Goal: Task Accomplishment & Management: Complete application form

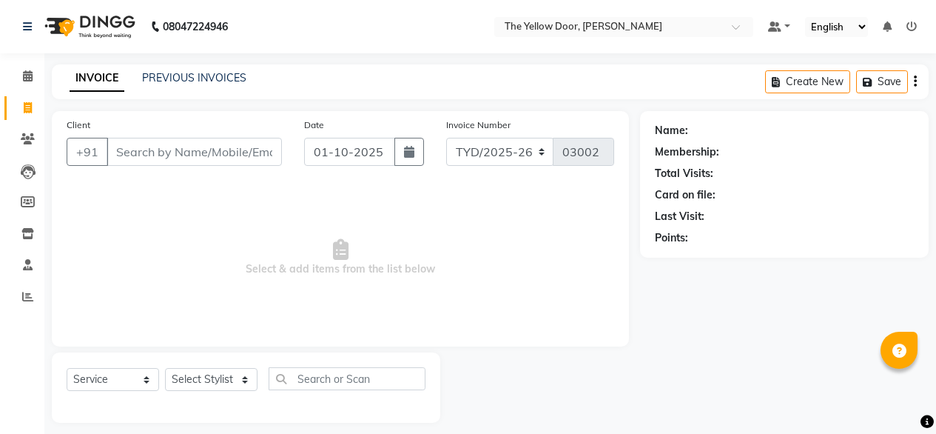
select select "service"
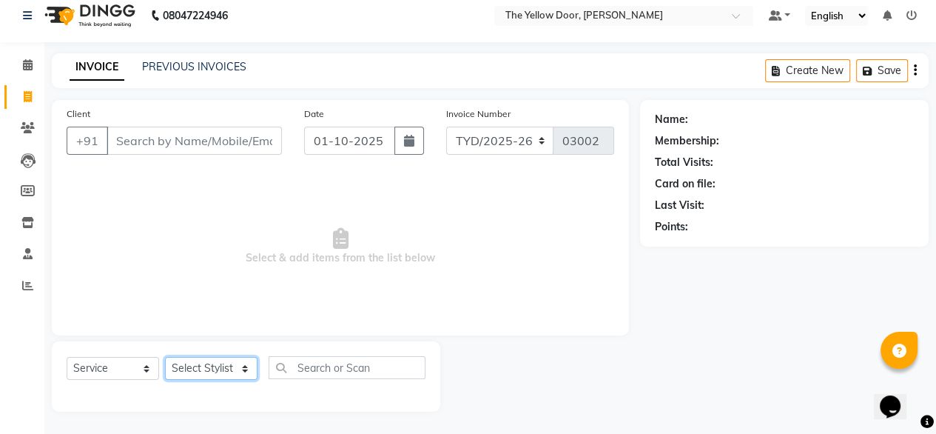
click at [218, 364] on select "Select Stylist [PERSON_NAME] [PERSON_NAME] [PERSON_NAME] Housekeeping Manager […" at bounding box center [211, 368] width 93 height 23
select select "41281"
click at [165, 357] on select "Select Stylist [PERSON_NAME] [PERSON_NAME] [PERSON_NAME] Housekeeping Manager […" at bounding box center [211, 368] width 93 height 23
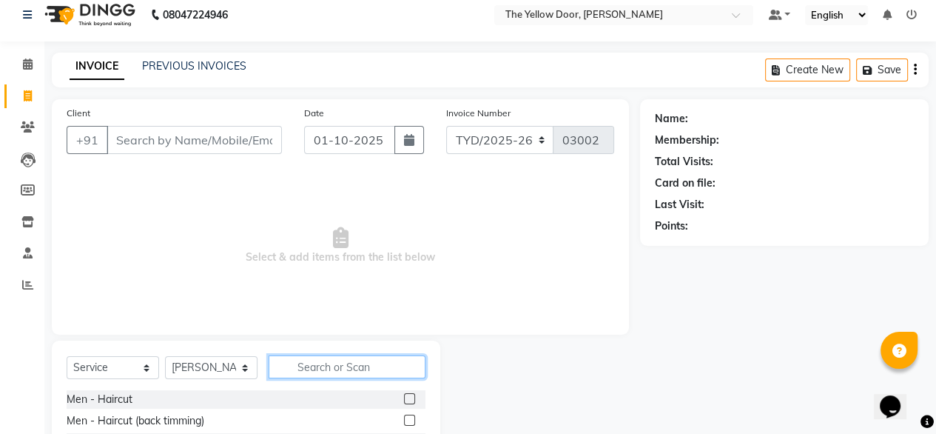
click at [353, 358] on input "text" at bounding box center [347, 366] width 157 height 23
type input "beard"
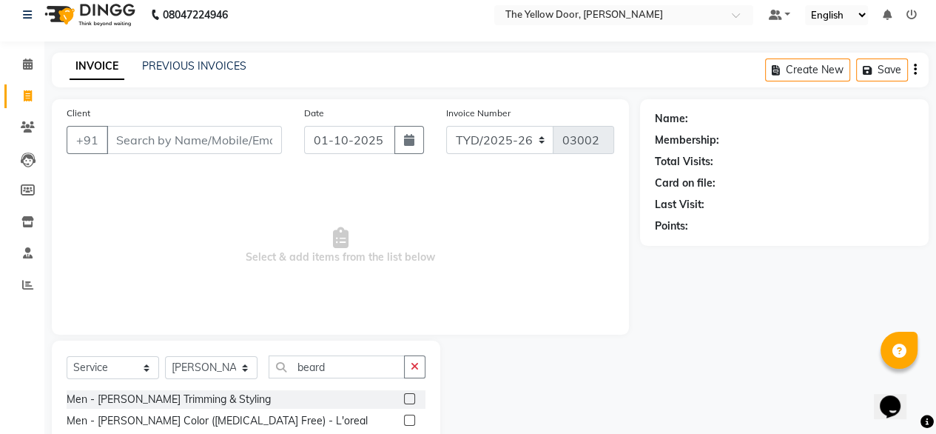
click at [414, 398] on label at bounding box center [409, 398] width 11 height 11
click at [414, 398] on input "checkbox" at bounding box center [409, 400] width 10 height 10
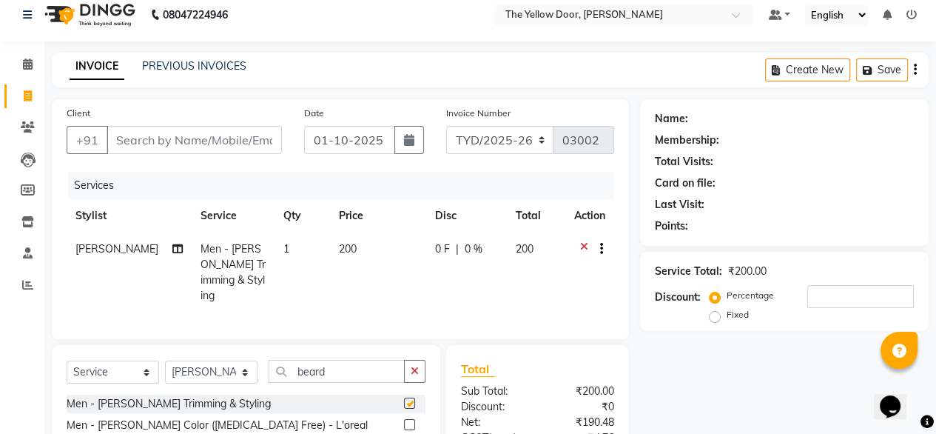
checkbox input "false"
click at [240, 363] on select "Select Stylist [PERSON_NAME] [PERSON_NAME] [PERSON_NAME] Housekeeping Manager […" at bounding box center [211, 372] width 93 height 23
select select "36569"
click at [165, 361] on select "Select Stylist [PERSON_NAME] [PERSON_NAME] [PERSON_NAME] Housekeeping Manager […" at bounding box center [211, 372] width 93 height 23
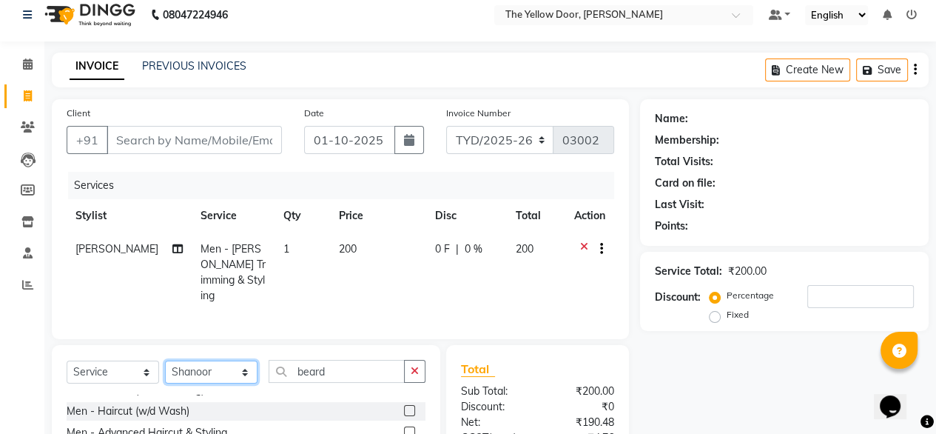
scroll to position [41, 0]
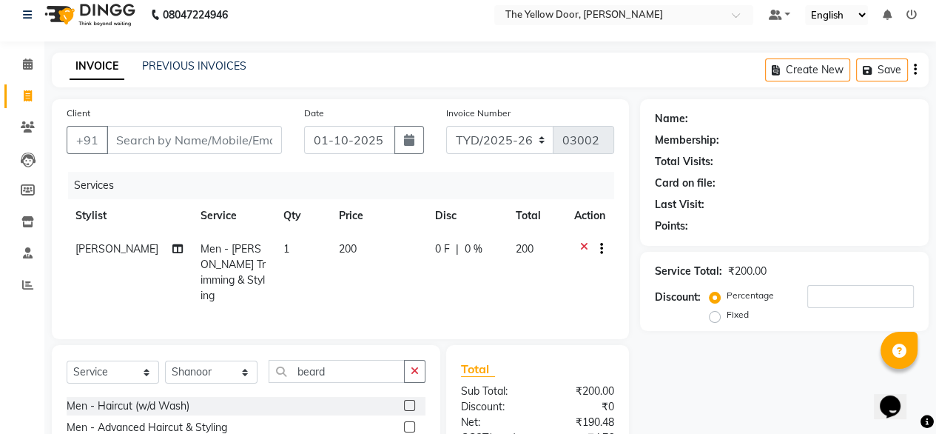
click at [404, 401] on label at bounding box center [409, 405] width 11 height 11
click at [404, 401] on input "checkbox" at bounding box center [409, 406] width 10 height 10
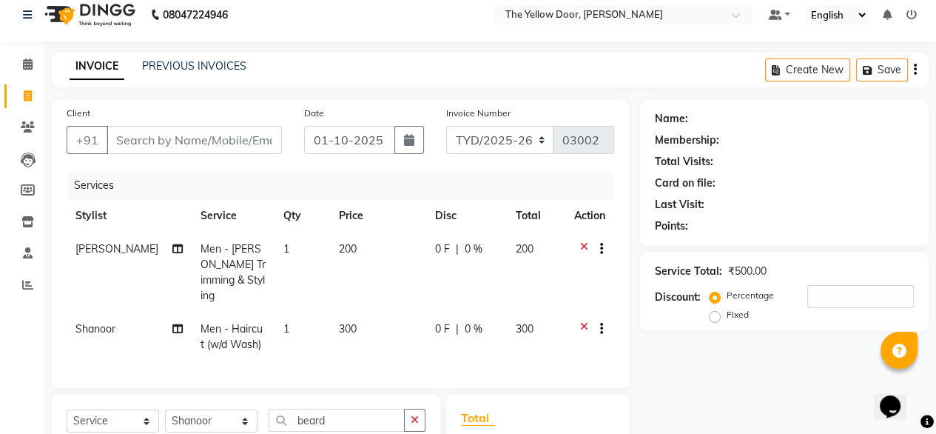
checkbox input "false"
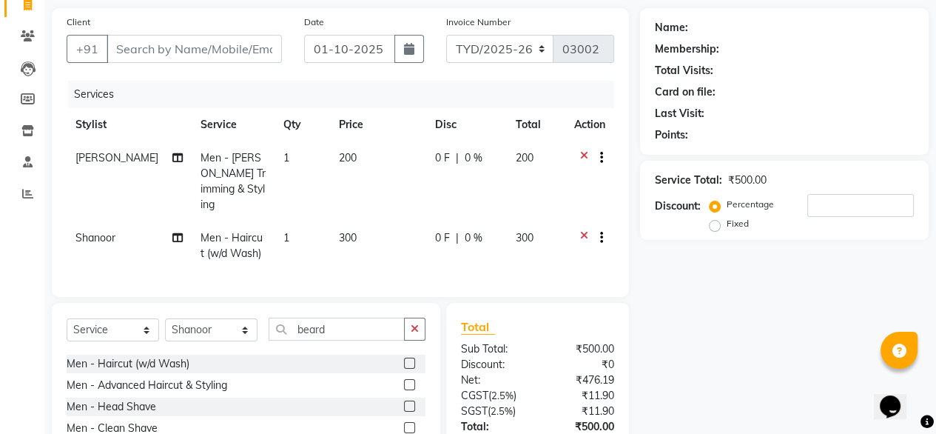
scroll to position [107, 0]
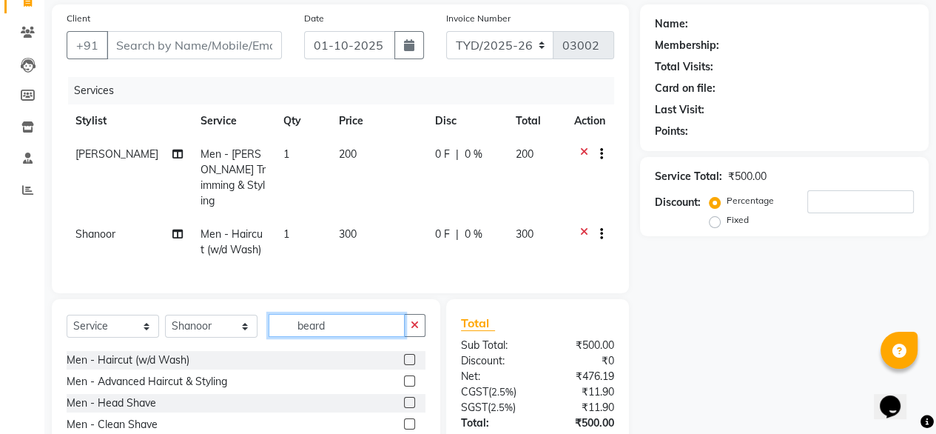
click at [361, 323] on input "beard" at bounding box center [337, 325] width 136 height 23
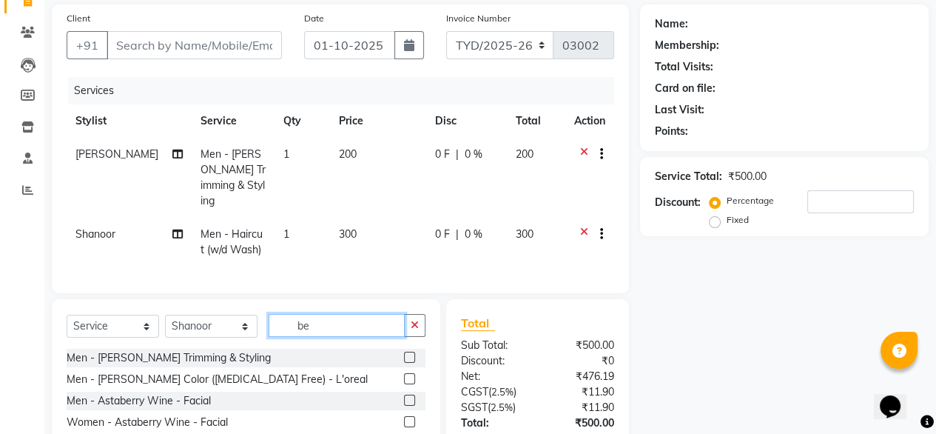
type input "b"
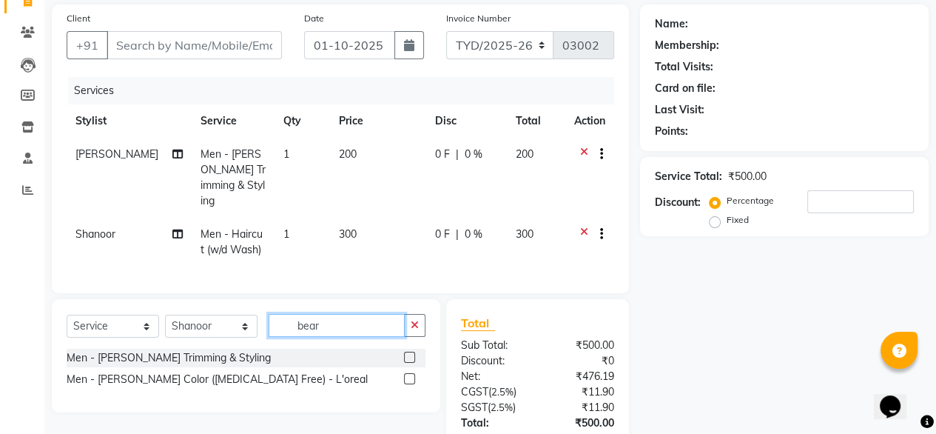
type input "beard"
click at [412, 353] on label at bounding box center [409, 357] width 11 height 11
click at [412, 353] on input "checkbox" at bounding box center [409, 358] width 10 height 10
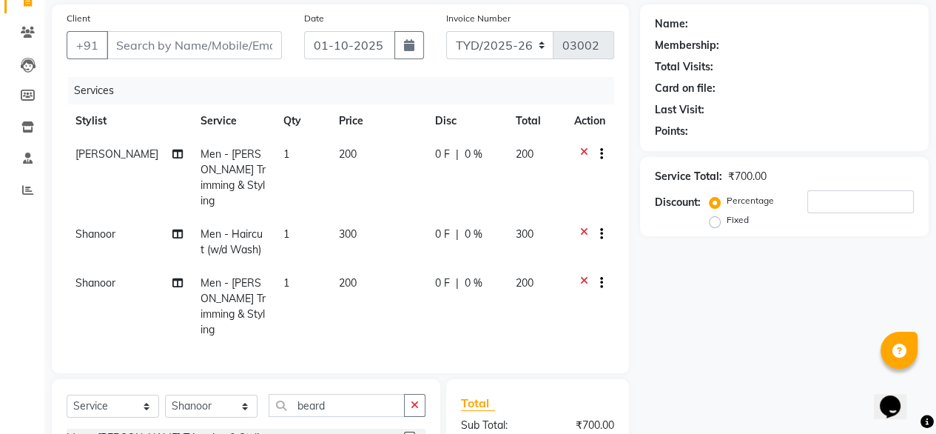
checkbox input "false"
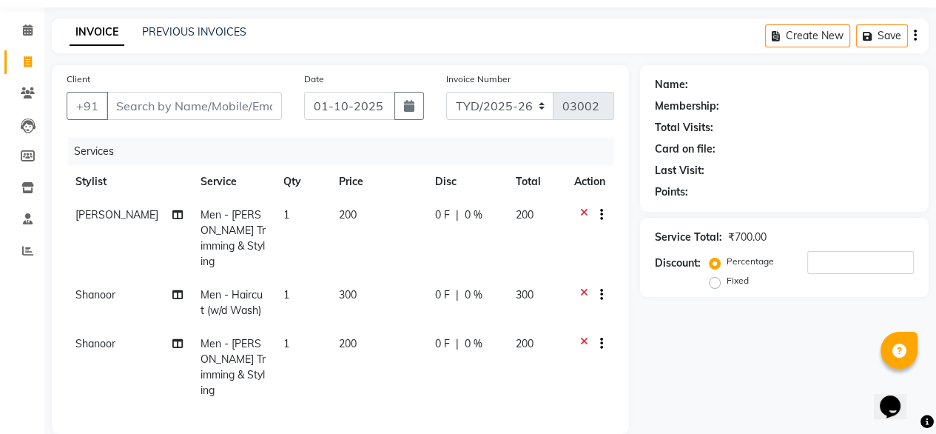
scroll to position [44, 0]
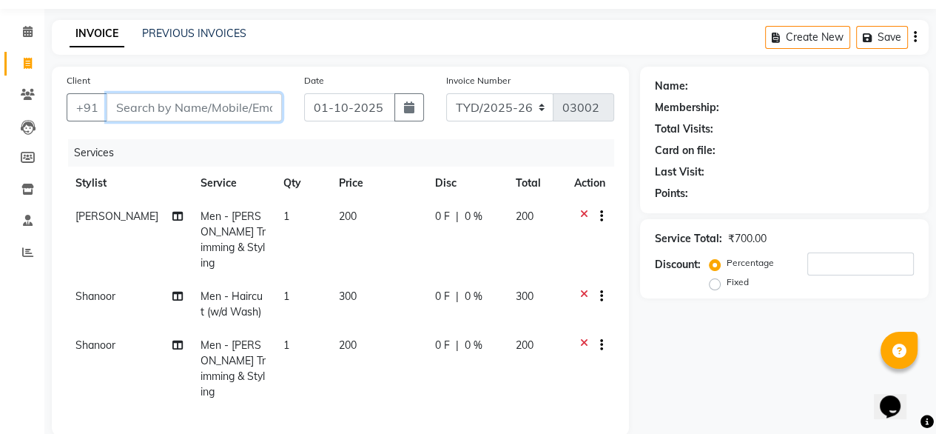
click at [198, 104] on input "Client" at bounding box center [194, 107] width 175 height 28
click at [169, 115] on input "Client" at bounding box center [194, 107] width 175 height 28
click at [582, 289] on icon at bounding box center [584, 298] width 8 height 19
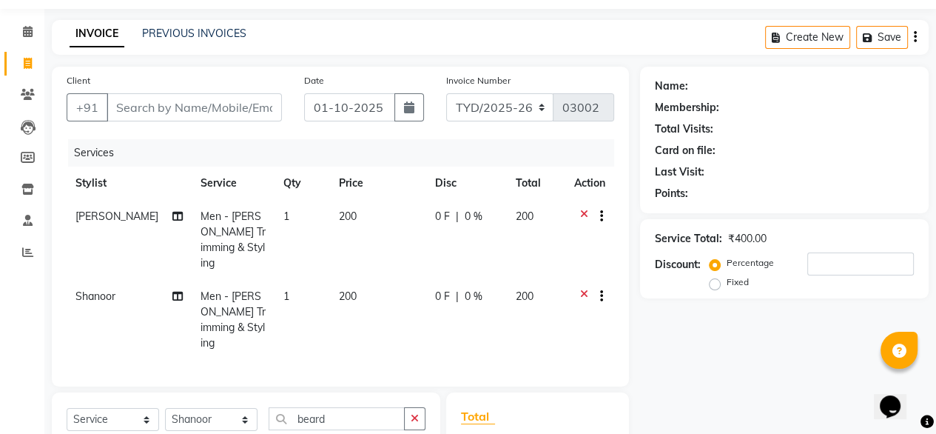
click at [583, 289] on icon at bounding box center [584, 298] width 8 height 19
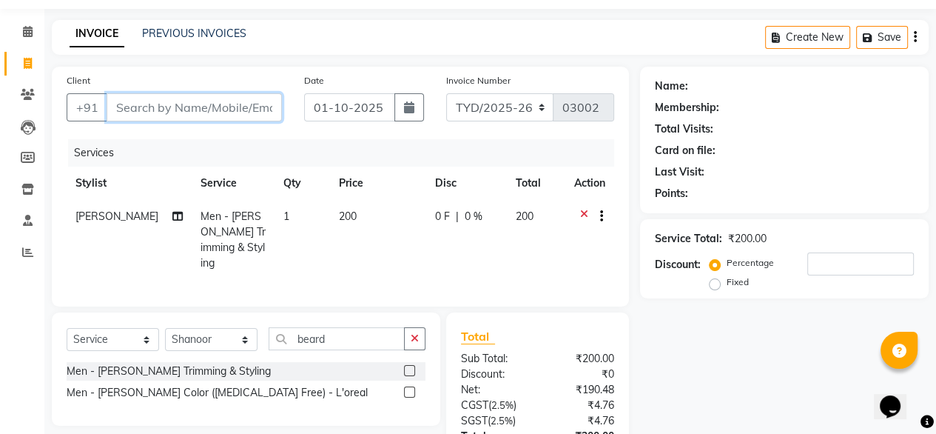
click at [229, 103] on input "Client" at bounding box center [194, 107] width 175 height 28
type input "9"
type input "0"
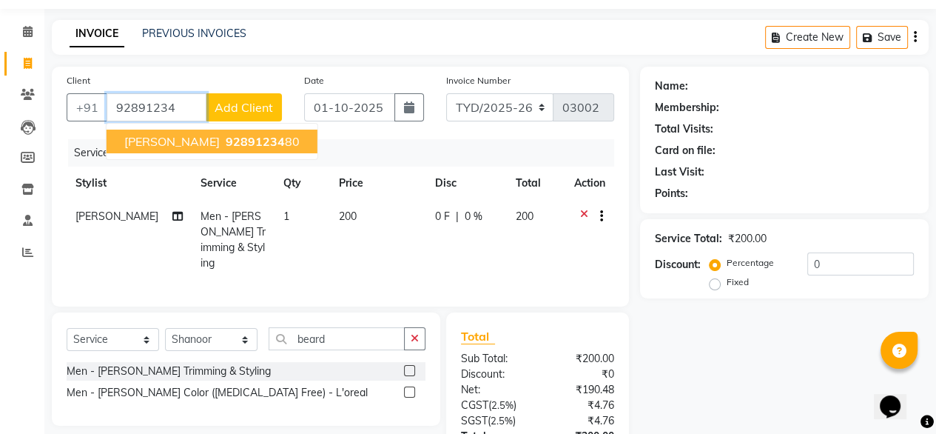
click at [226, 143] on span "92891234" at bounding box center [255, 141] width 59 height 15
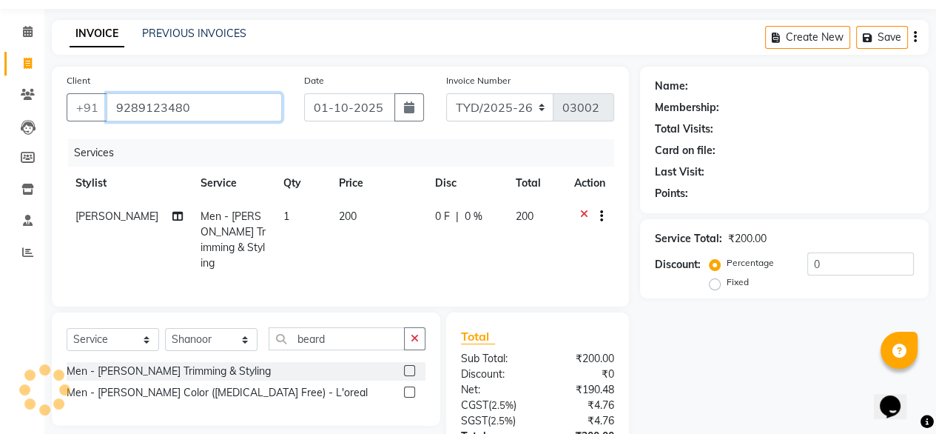
type input "9289123480"
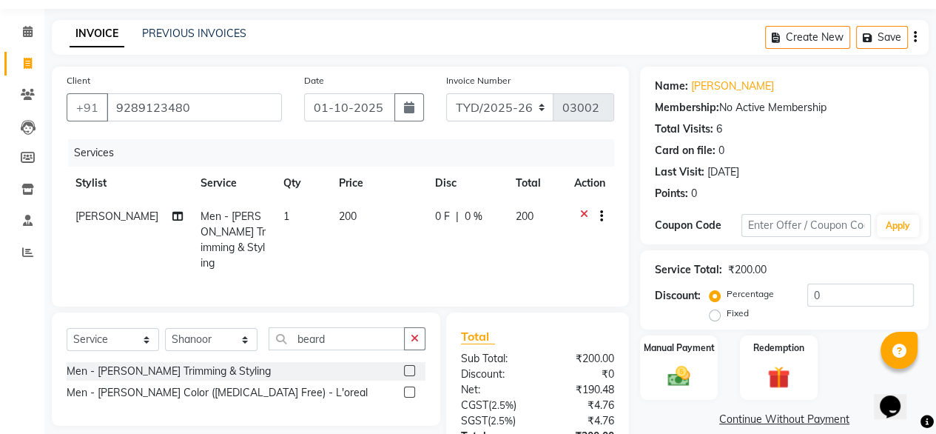
scroll to position [159, 0]
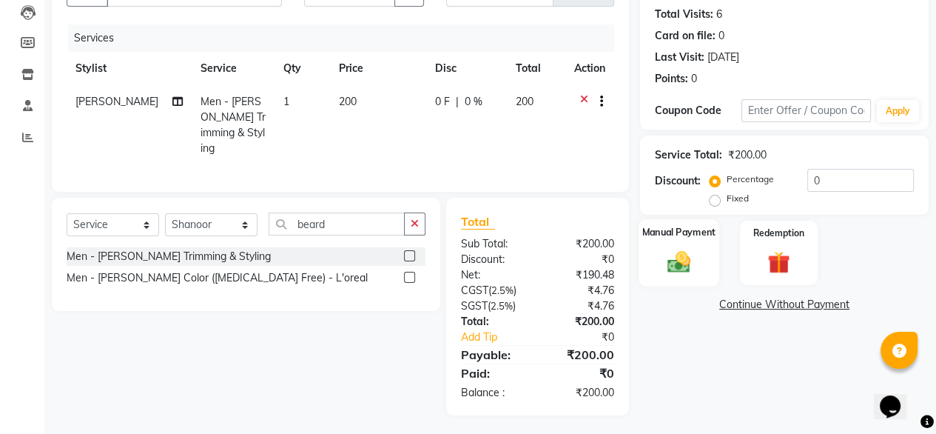
click at [666, 270] on img at bounding box center [679, 261] width 38 height 27
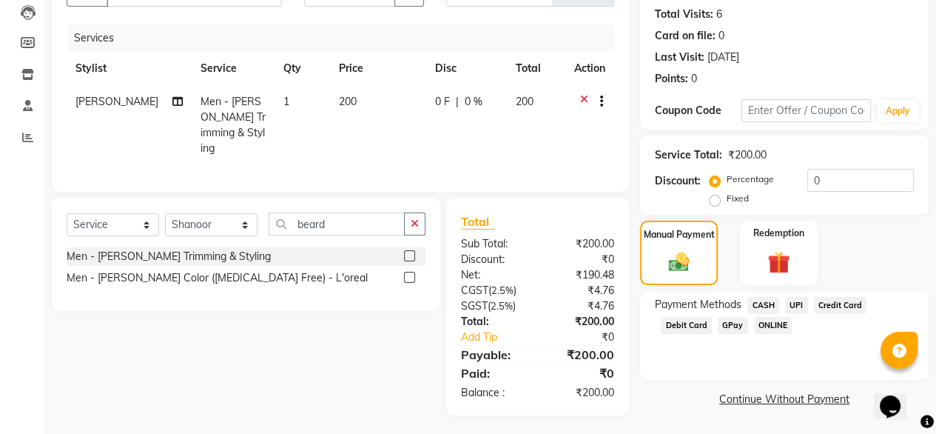
click at [794, 306] on span "UPI" at bounding box center [796, 305] width 23 height 17
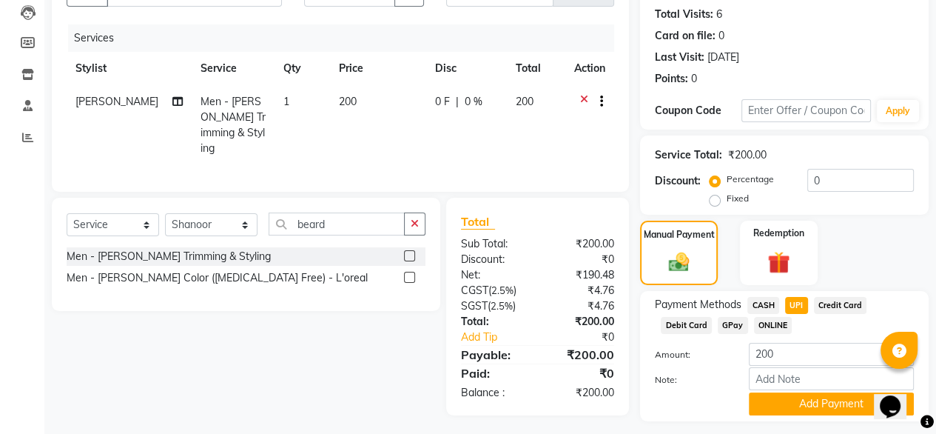
scroll to position [201, 0]
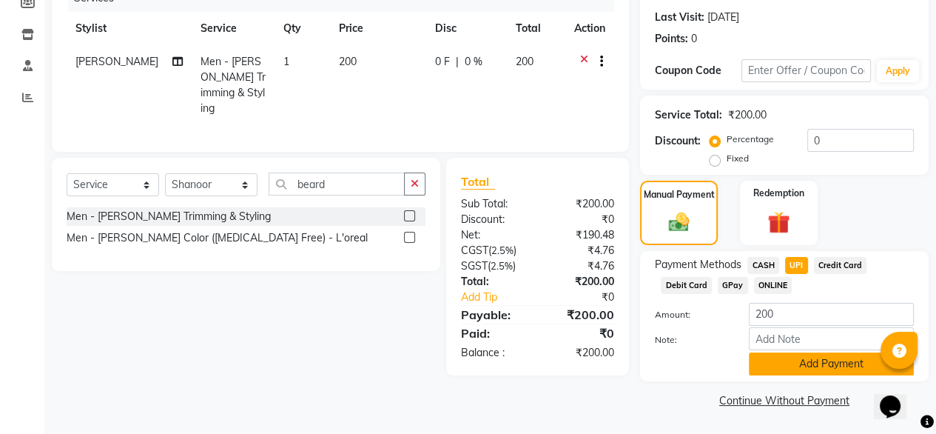
click at [814, 361] on button "Add Payment" at bounding box center [831, 363] width 165 height 23
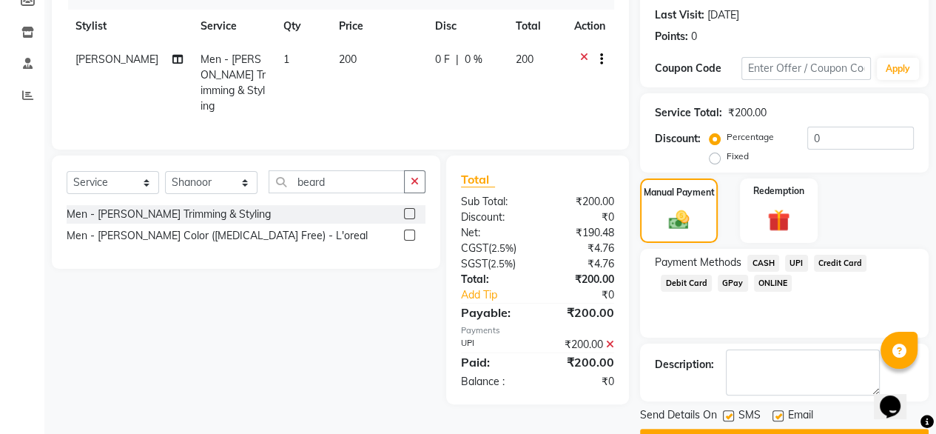
scroll to position [241, 0]
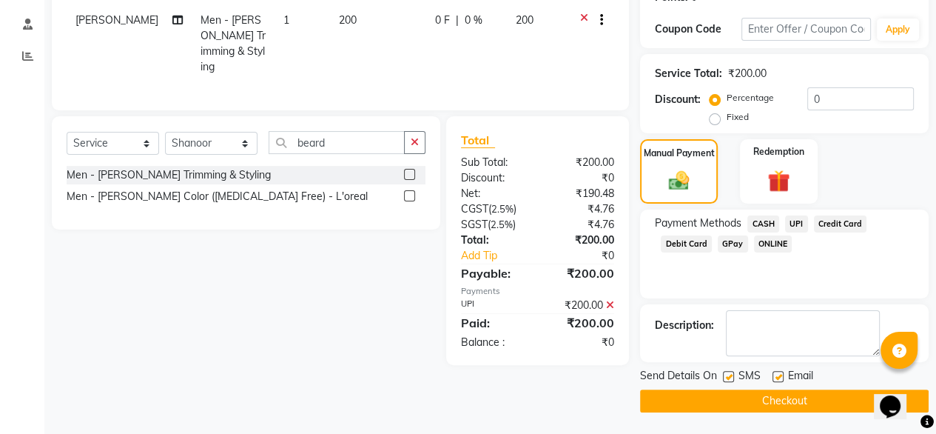
click at [777, 375] on label at bounding box center [778, 376] width 11 height 11
click at [777, 375] on input "checkbox" at bounding box center [778, 377] width 10 height 10
checkbox input "false"
click at [776, 403] on button "Checkout" at bounding box center [784, 400] width 289 height 23
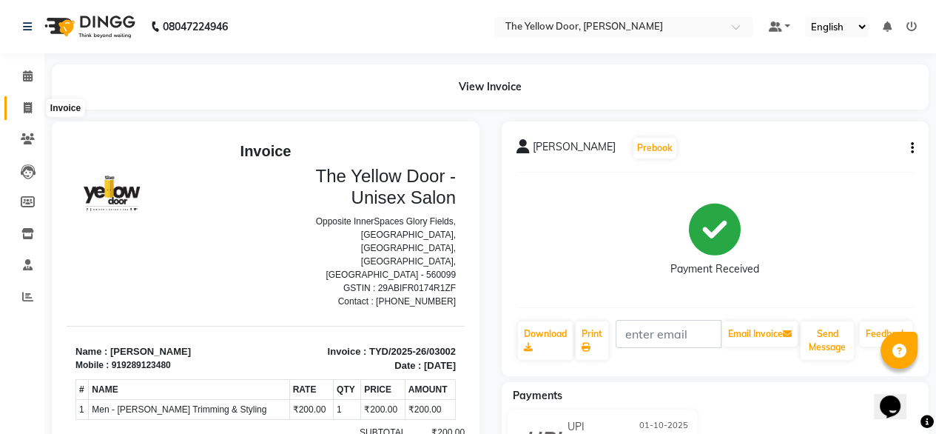
click at [24, 110] on icon at bounding box center [28, 107] width 8 height 11
select select "service"
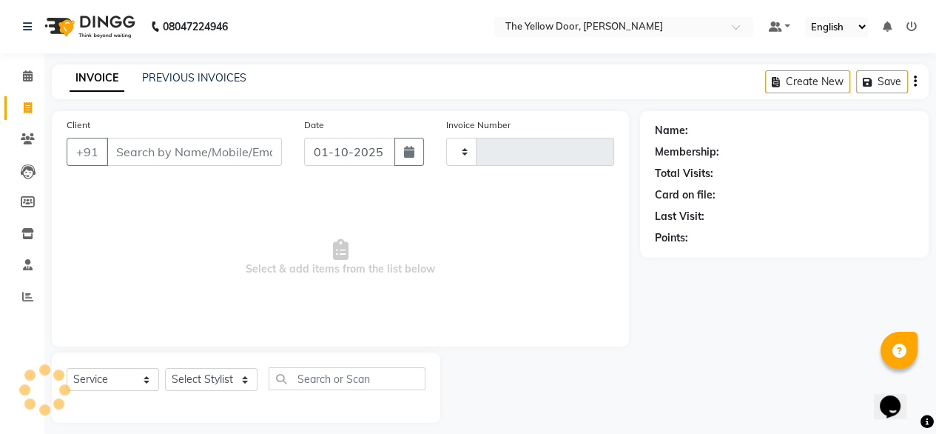
scroll to position [12, 0]
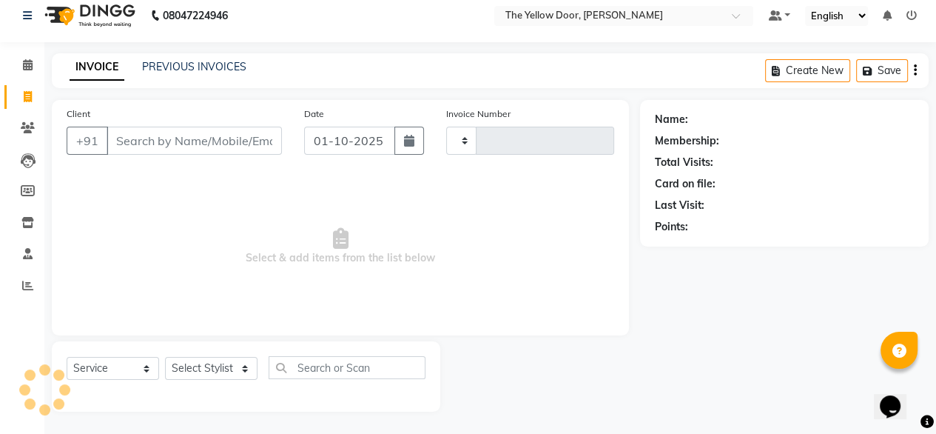
type input "03003"
select select "5650"
click at [228, 369] on select "Select Stylist" at bounding box center [211, 368] width 93 height 23
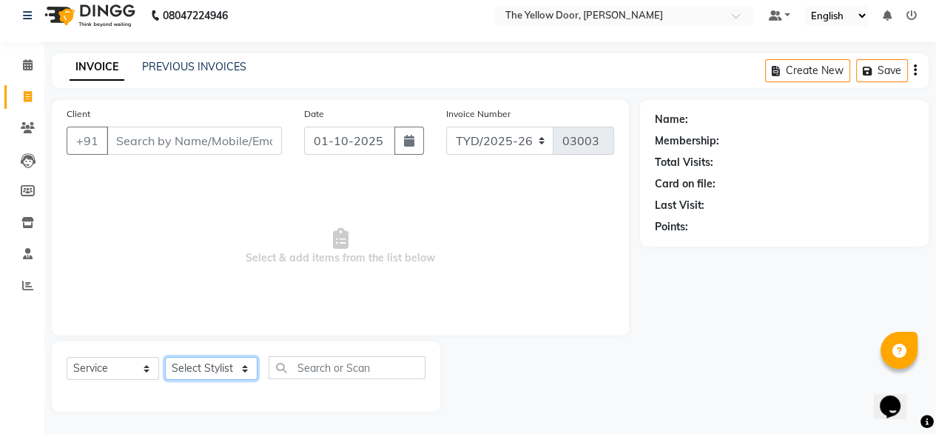
click at [228, 369] on select "Select Stylist" at bounding box center [211, 368] width 93 height 23
select select "36569"
click at [165, 357] on select "Select Stylist [PERSON_NAME] [PERSON_NAME] [PERSON_NAME] Housekeeping Manager […" at bounding box center [211, 368] width 93 height 23
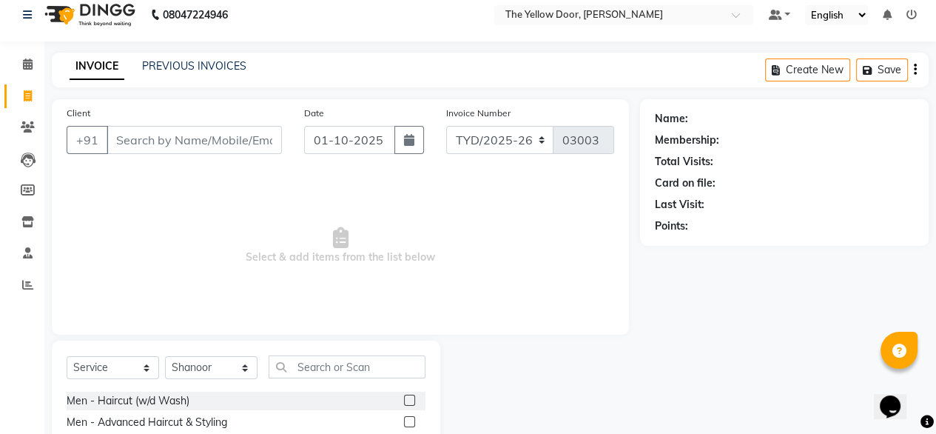
click at [100, 400] on div "Men - Haircut (w/d Wash)" at bounding box center [128, 401] width 123 height 16
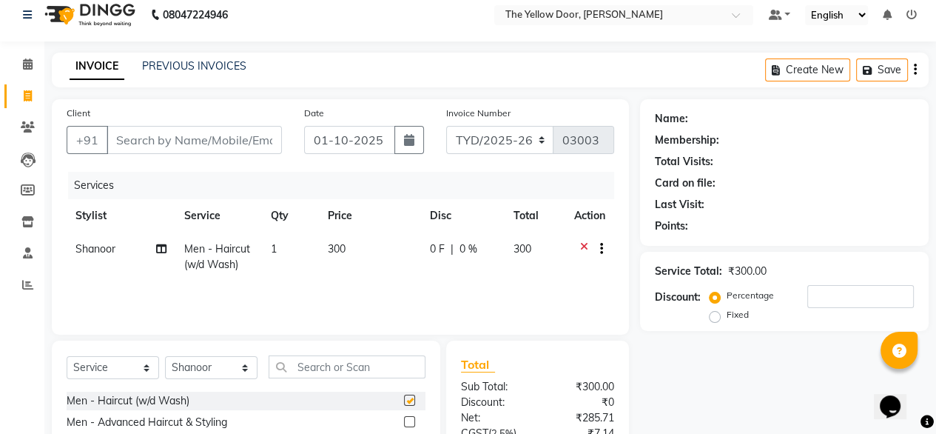
checkbox input "false"
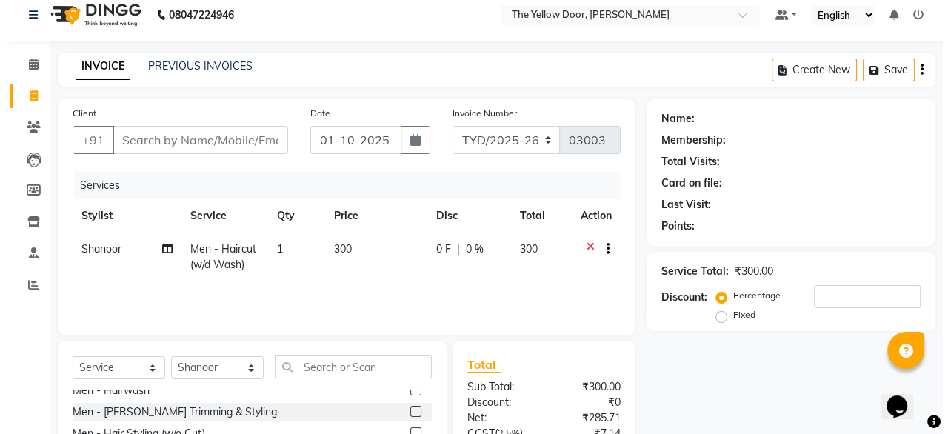
scroll to position [158, 0]
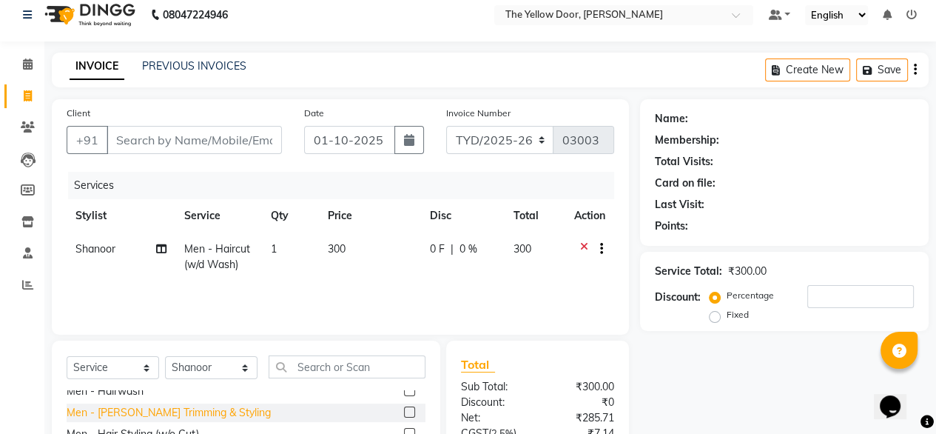
click at [97, 410] on div "Men - [PERSON_NAME] Trimming & Styling" at bounding box center [169, 413] width 204 height 16
checkbox input "false"
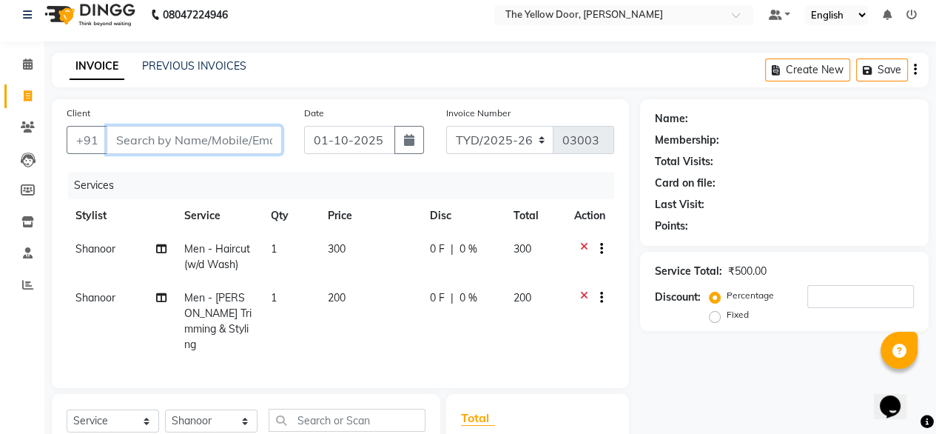
click at [228, 139] on input "Client" at bounding box center [194, 140] width 175 height 28
type input "8"
type input "0"
type input "8319384758"
click at [228, 139] on span "Add Client" at bounding box center [244, 140] width 58 height 15
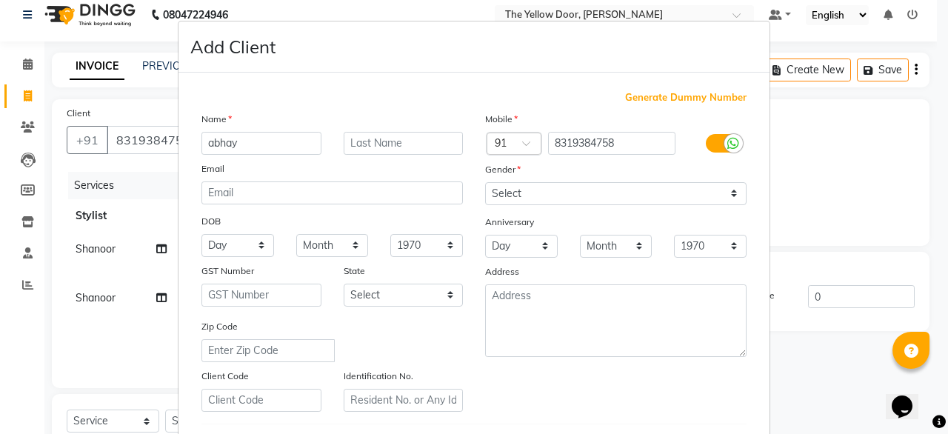
type input "abhay"
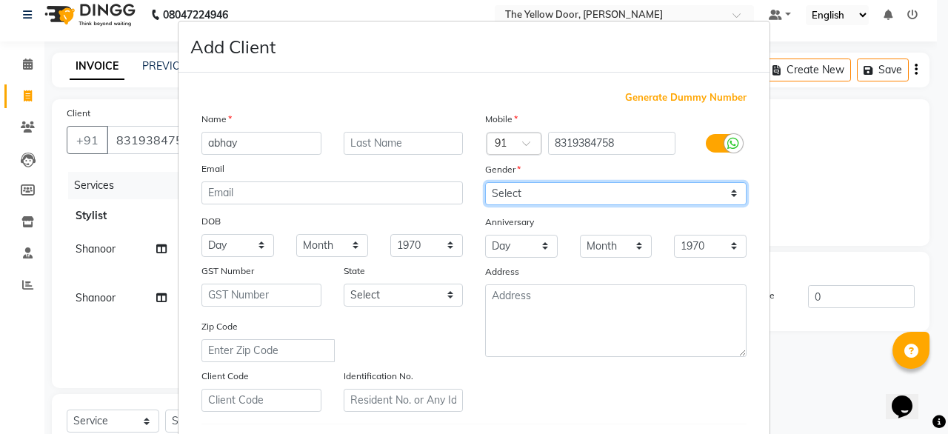
click at [582, 195] on select "Select [DEMOGRAPHIC_DATA] [DEMOGRAPHIC_DATA] Other Prefer Not To Say" at bounding box center [615, 193] width 261 height 23
click at [485, 183] on select "Select [DEMOGRAPHIC_DATA] [DEMOGRAPHIC_DATA] Other Prefer Not To Say" at bounding box center [615, 193] width 261 height 23
drag, startPoint x: 566, startPoint y: 198, endPoint x: 535, endPoint y: 238, distance: 50.2
click at [535, 238] on div "Mobile Country Code × 91 8319384758 Gender Select [DEMOGRAPHIC_DATA] [DEMOGRAPH…" at bounding box center [616, 261] width 284 height 301
select select "[DEMOGRAPHIC_DATA]"
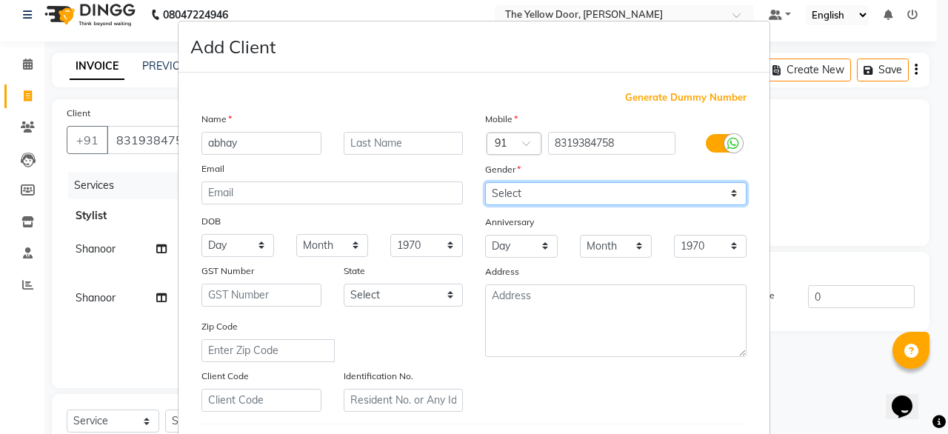
click at [485, 183] on select "Select [DEMOGRAPHIC_DATA] [DEMOGRAPHIC_DATA] Other Prefer Not To Say" at bounding box center [615, 193] width 261 height 23
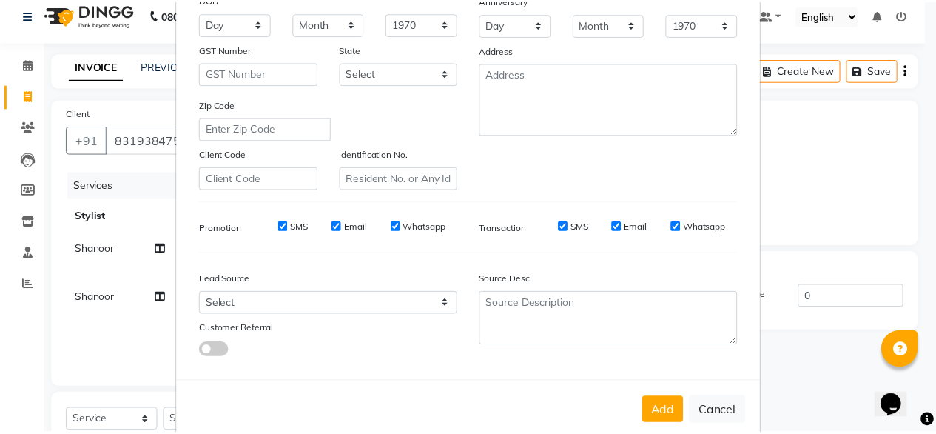
scroll to position [225, 0]
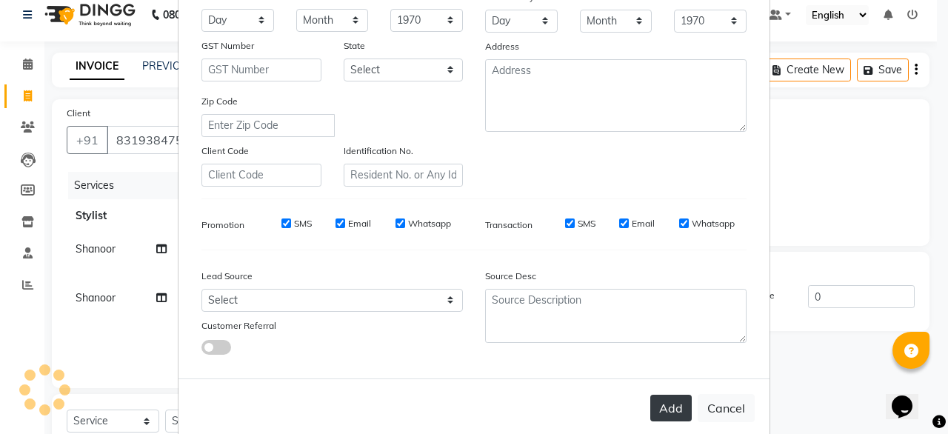
click at [665, 412] on button "Add" at bounding box center [670, 408] width 41 height 27
select select
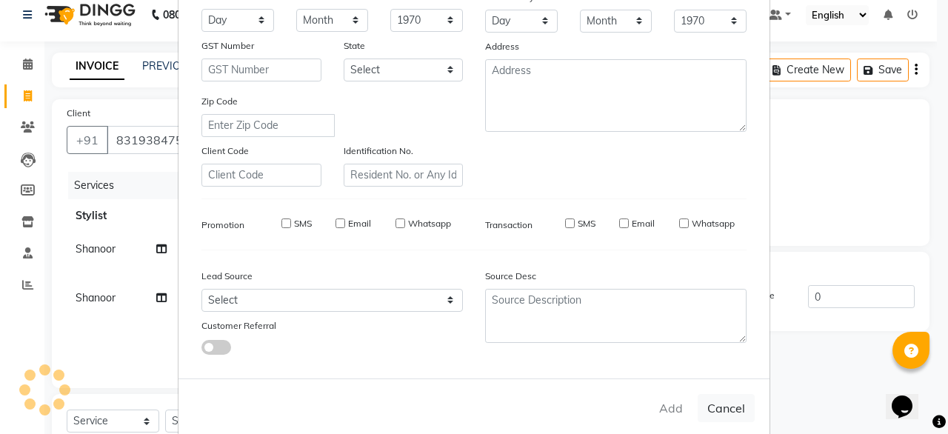
select select
checkbox input "false"
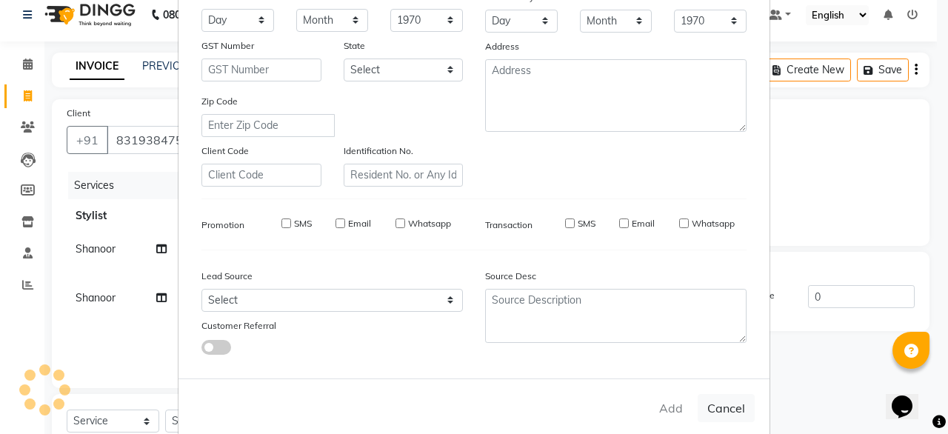
checkbox input "false"
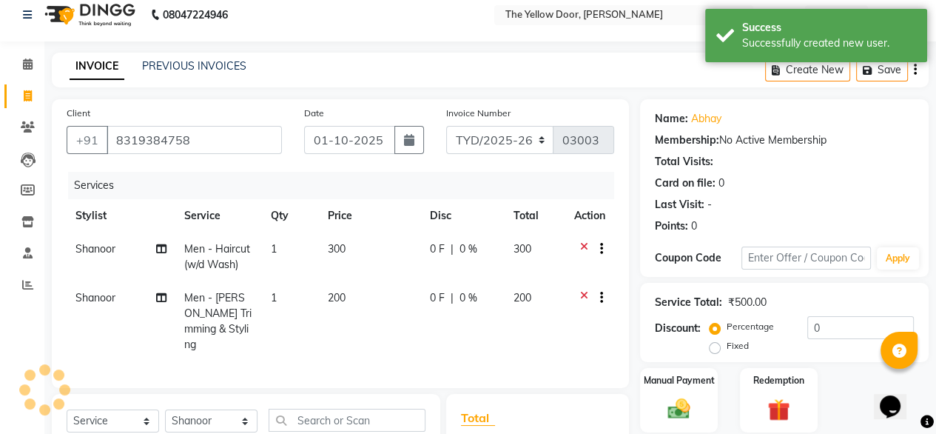
scroll to position [209, 0]
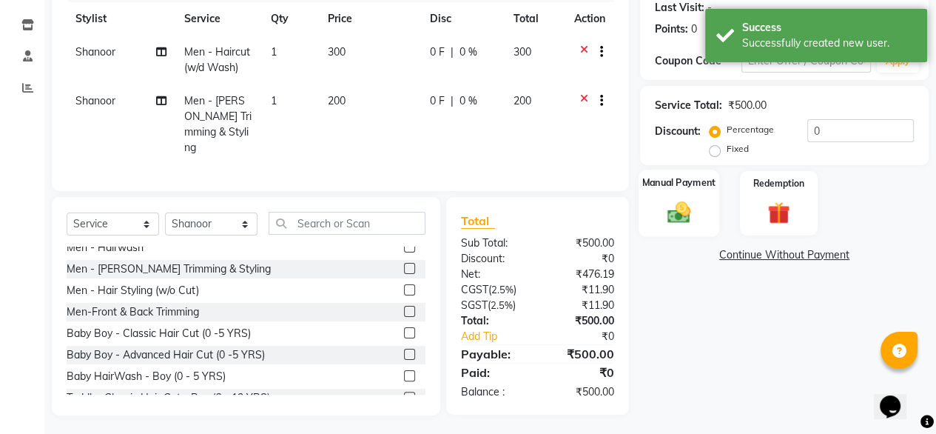
click at [664, 216] on img at bounding box center [679, 211] width 38 height 27
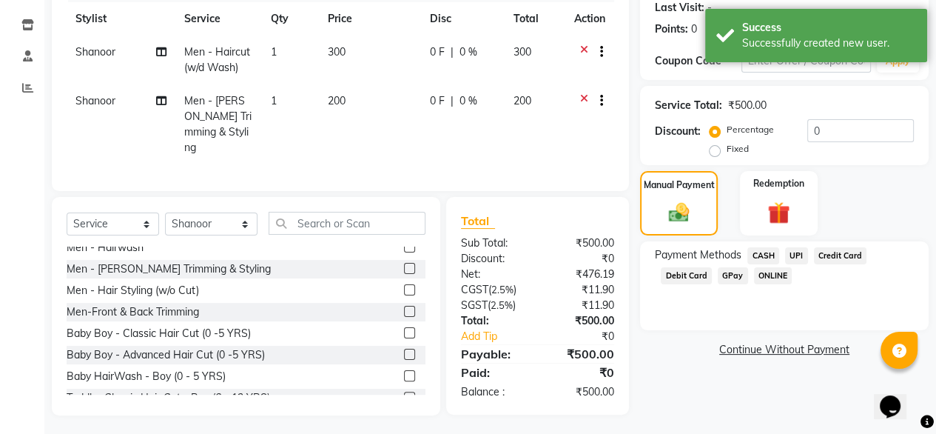
click at [785, 258] on span "UPI" at bounding box center [796, 255] width 23 height 17
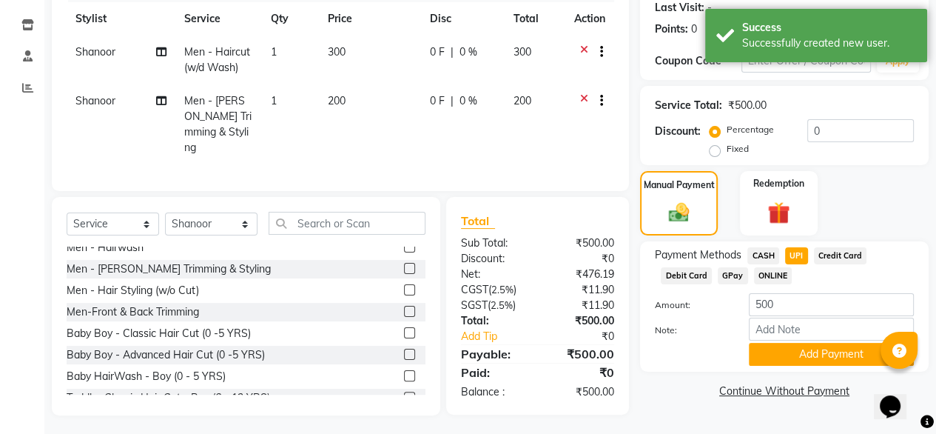
click at [785, 258] on span "UPI" at bounding box center [796, 255] width 23 height 17
click at [783, 354] on button "Add Payment" at bounding box center [831, 354] width 165 height 23
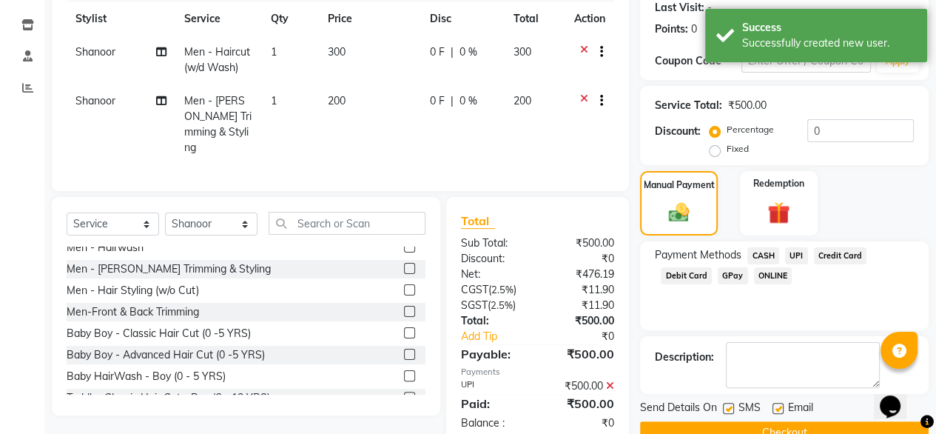
scroll to position [241, 0]
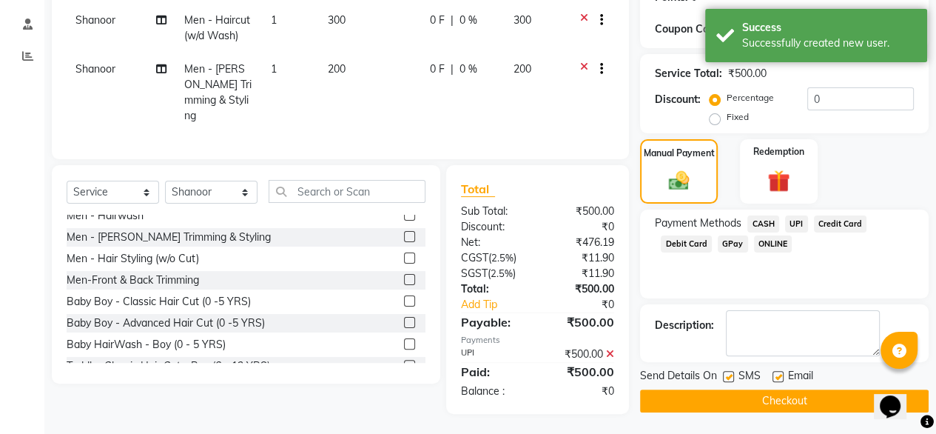
click at [711, 398] on button "Checkout" at bounding box center [784, 400] width 289 height 23
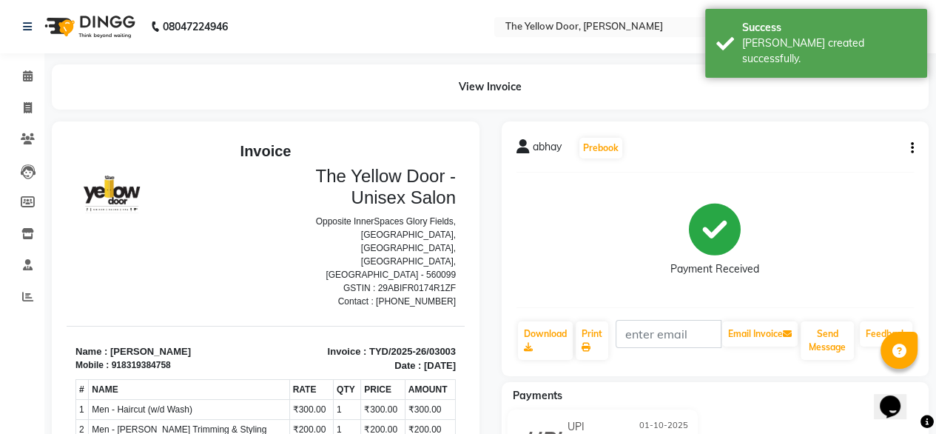
click at [0, 53] on nav "08047224946 Select Location × The Yellow Door, Anekal Taluk Default Panel My Pa…" at bounding box center [468, 26] width 936 height 53
click at [26, 77] on icon at bounding box center [28, 75] width 10 height 11
